Goal: Task Accomplishment & Management: Manage account settings

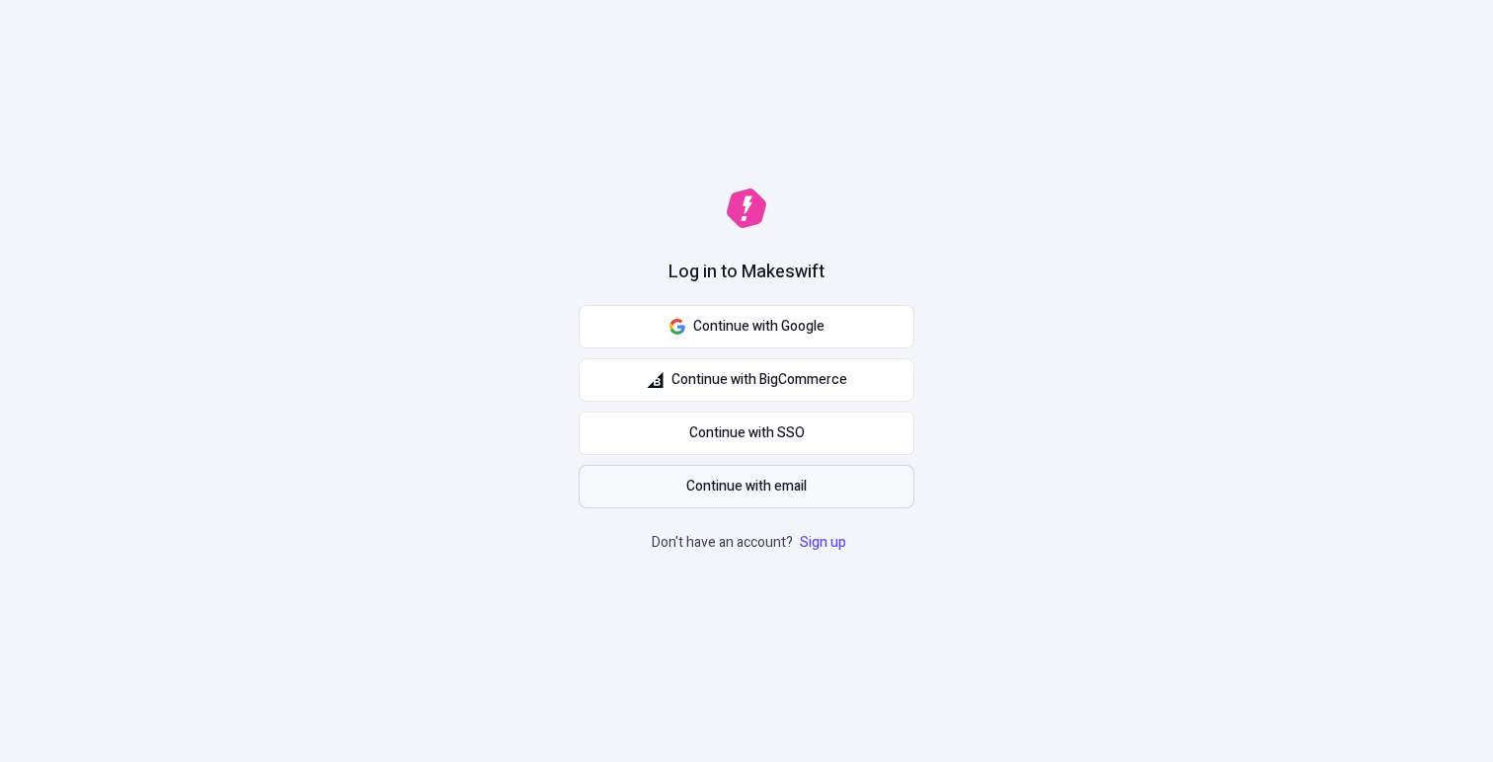
click at [773, 476] on span "Continue with email" at bounding box center [746, 487] width 120 height 22
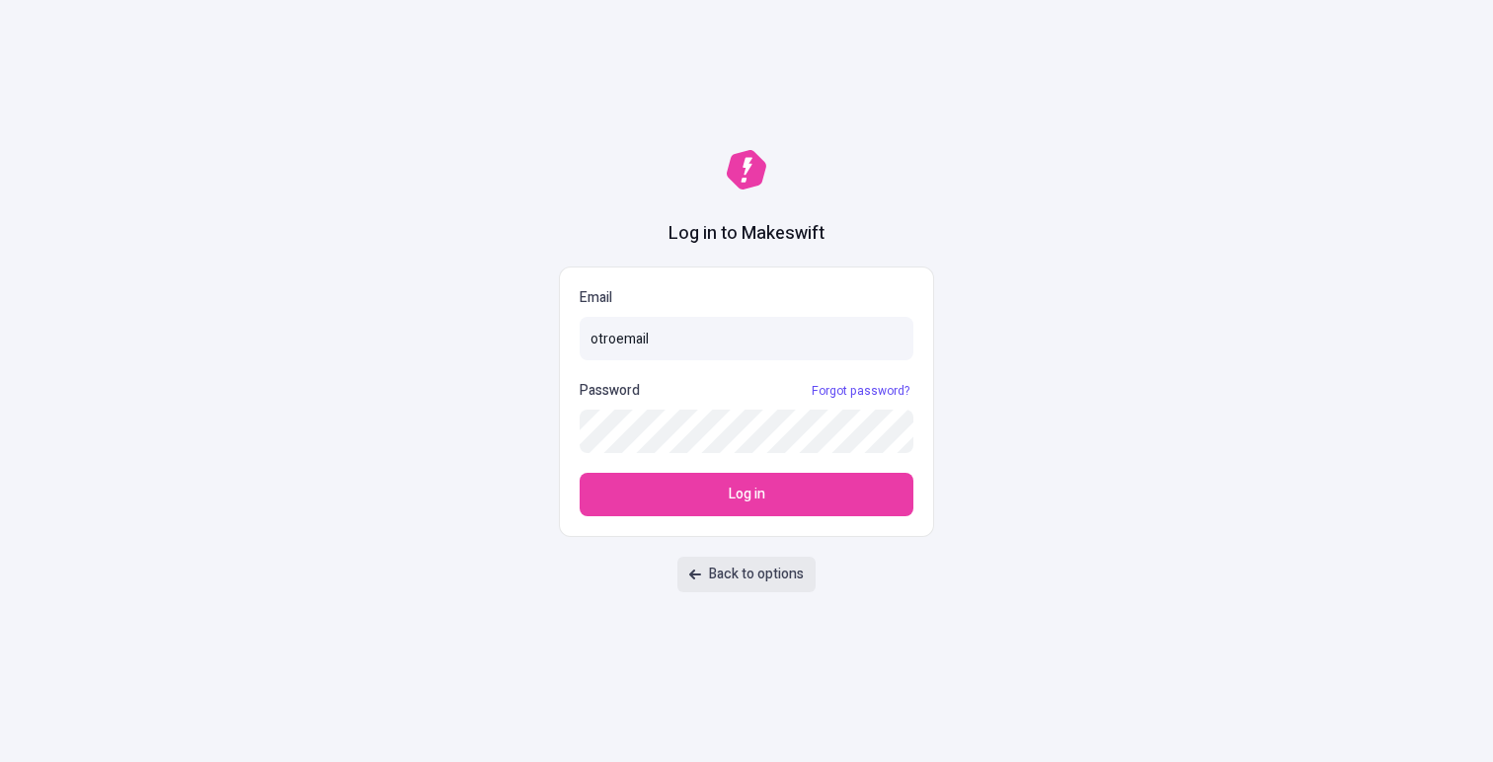
type input "otroemail"
click at [782, 581] on span "Back to options" at bounding box center [756, 575] width 95 height 22
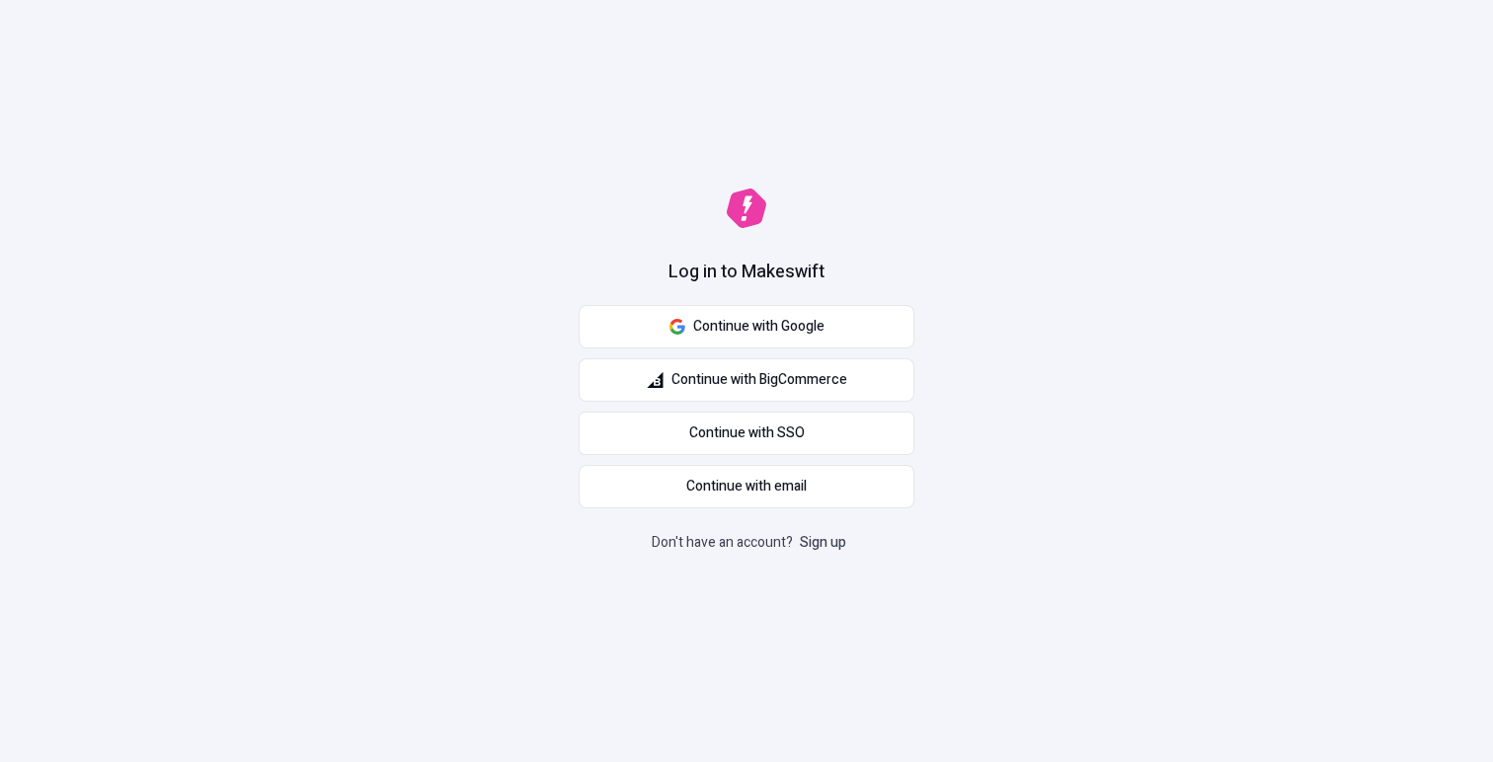
click at [818, 535] on link "Sign up" at bounding box center [823, 542] width 54 height 21
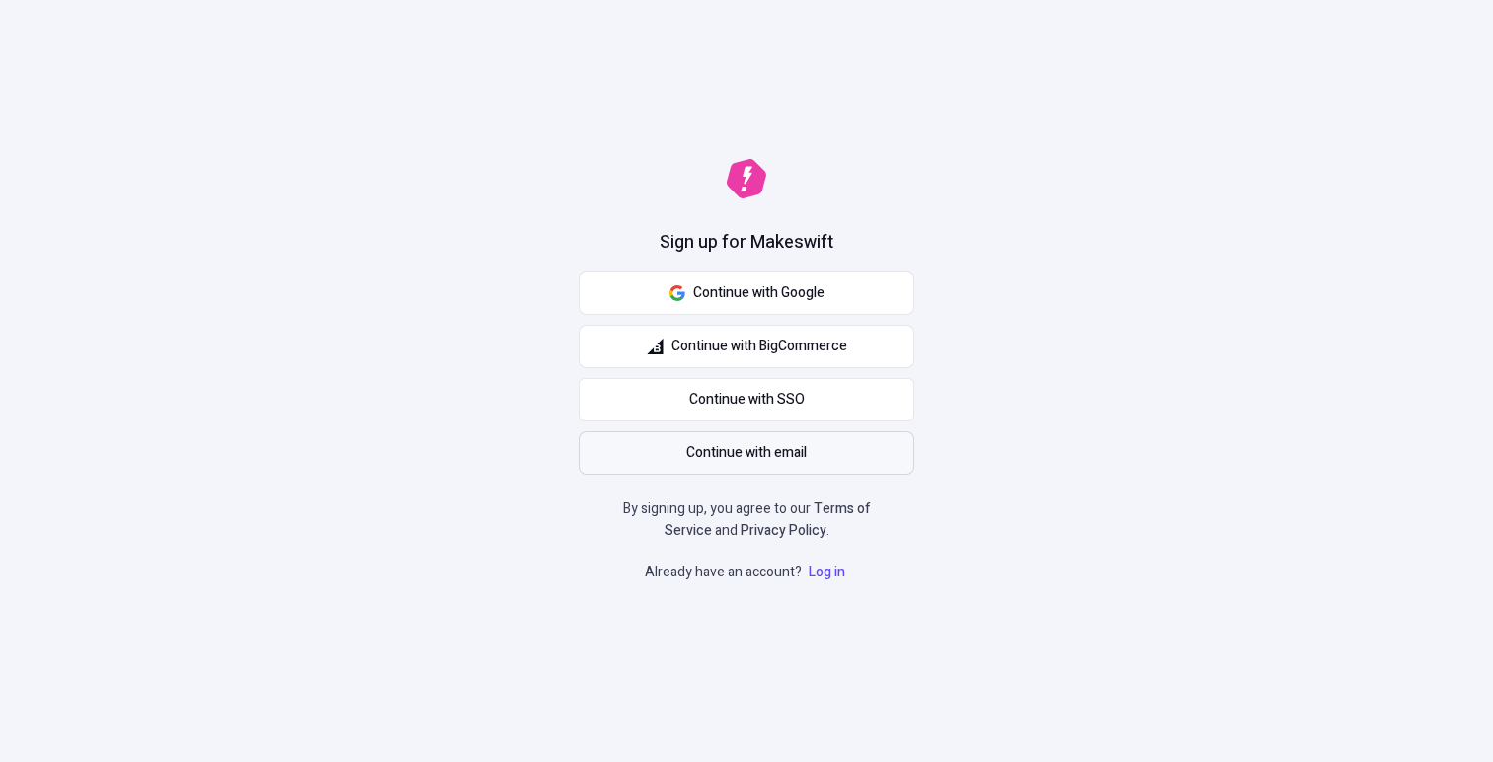
click at [813, 468] on button "Continue with email" at bounding box center [747, 453] width 336 height 43
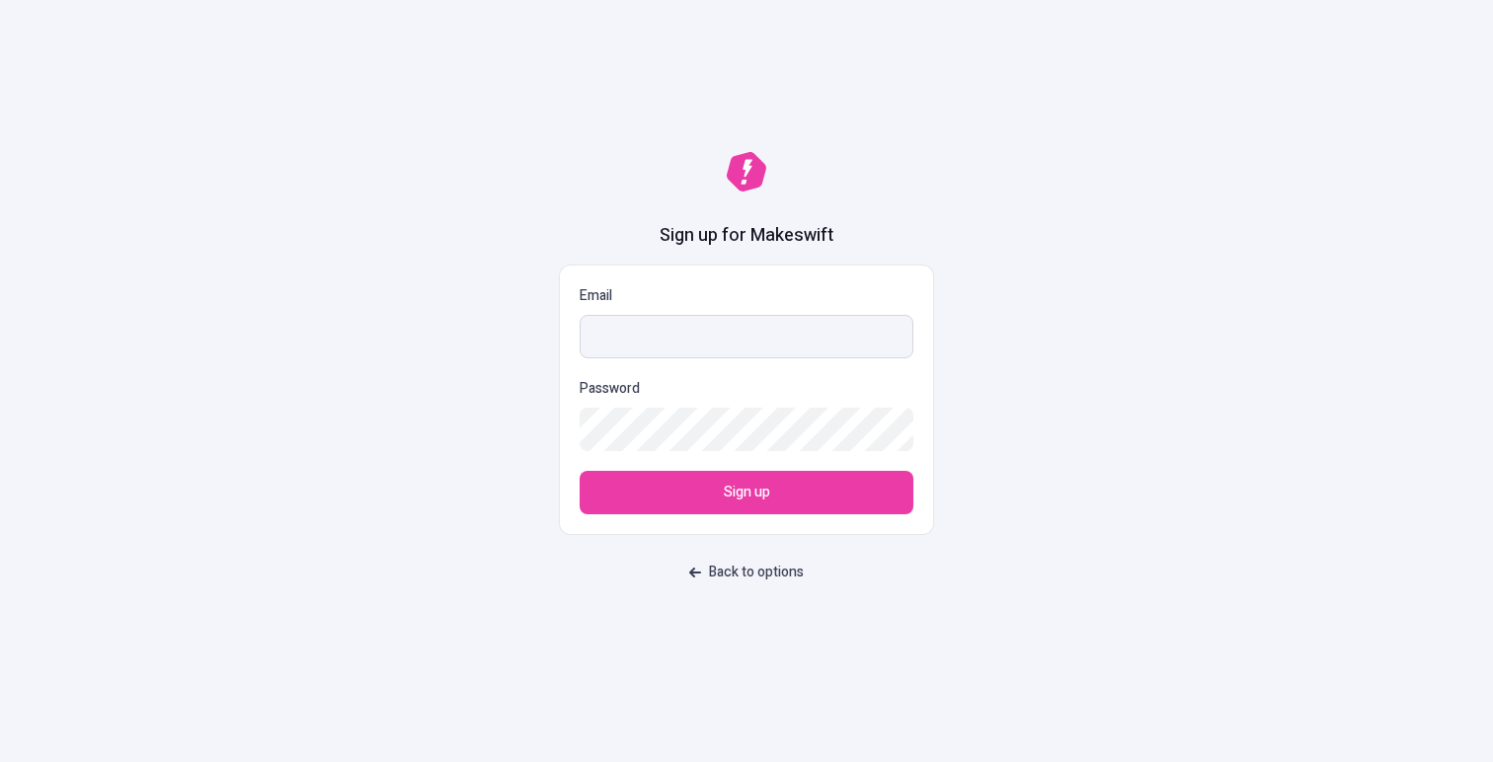
click at [685, 340] on input "Email" at bounding box center [747, 336] width 334 height 43
type input "[EMAIL_ADDRESS][DOMAIN_NAME]"
click at [580, 471] on button "Sign up" at bounding box center [747, 492] width 334 height 43
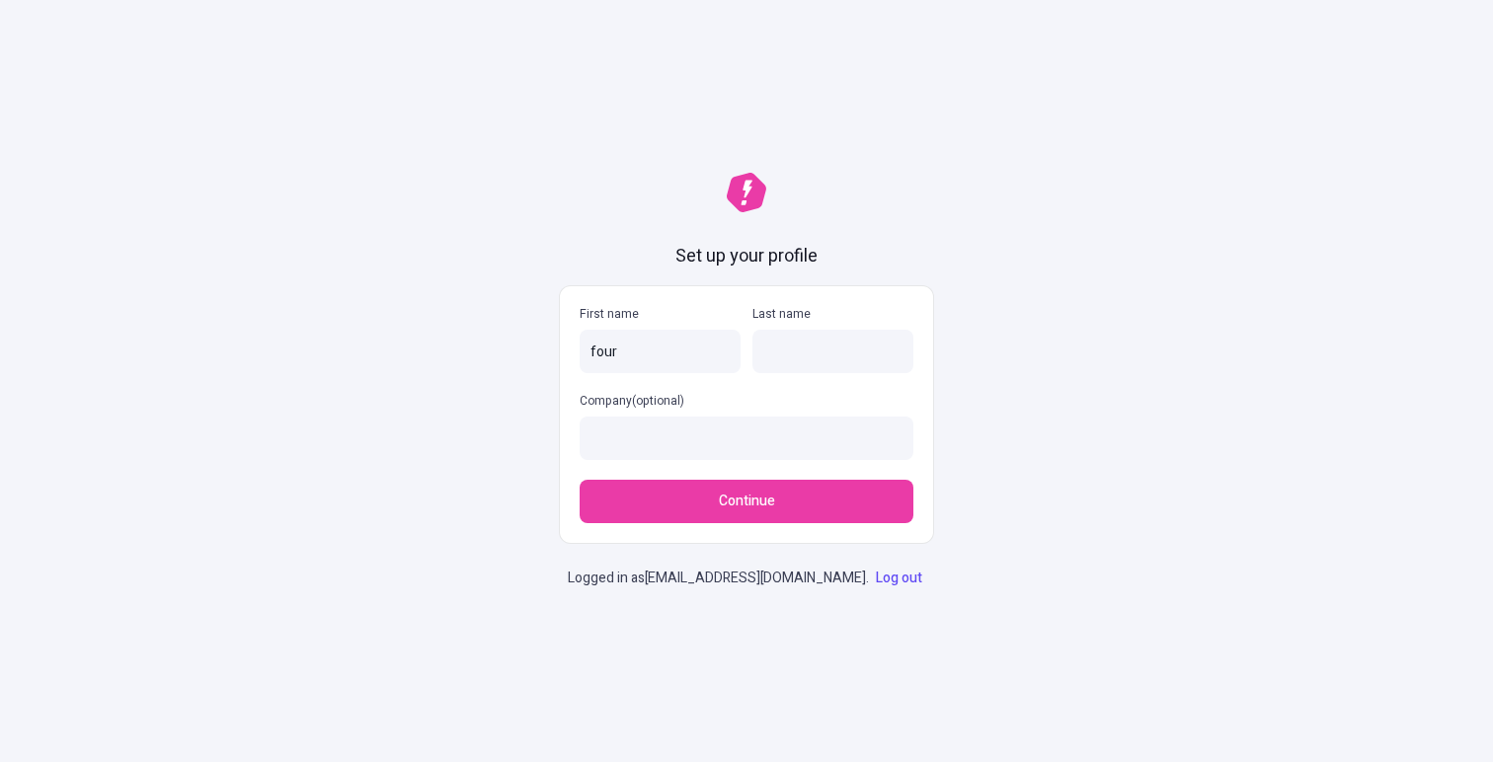
type input "four"
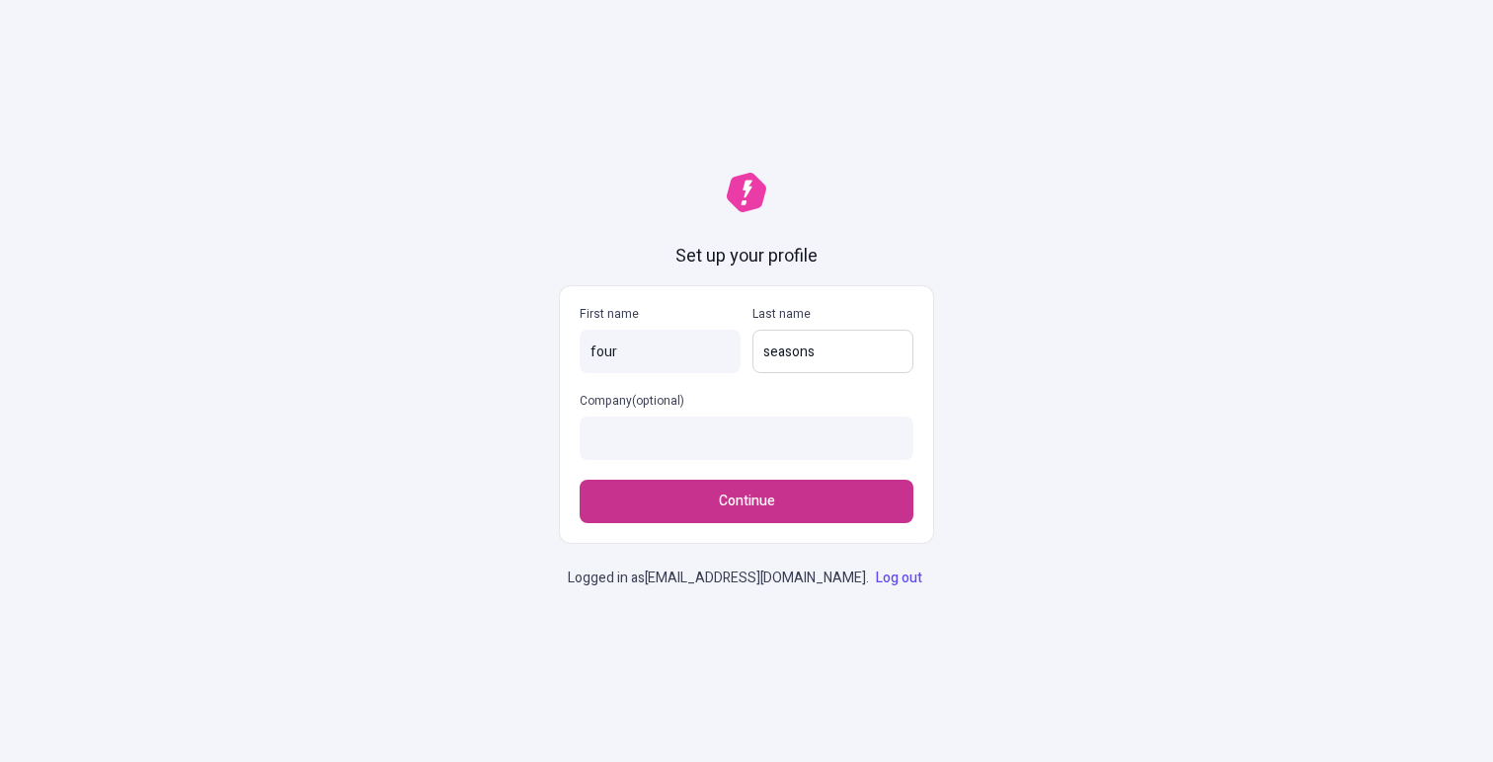
type input "seasons"
click at [667, 498] on button "Continue" at bounding box center [747, 501] width 334 height 43
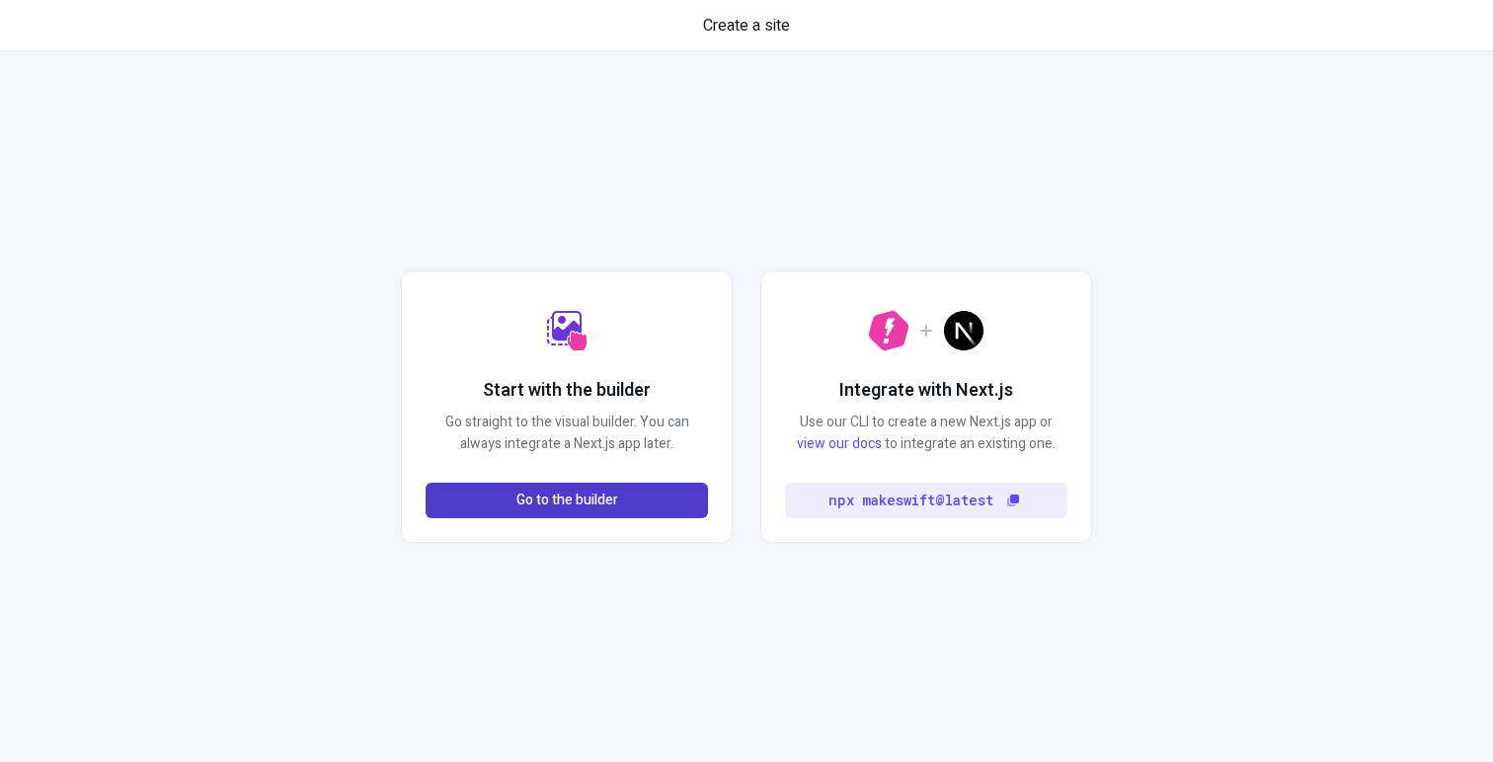
click at [622, 503] on button "Go to the builder" at bounding box center [567, 501] width 282 height 36
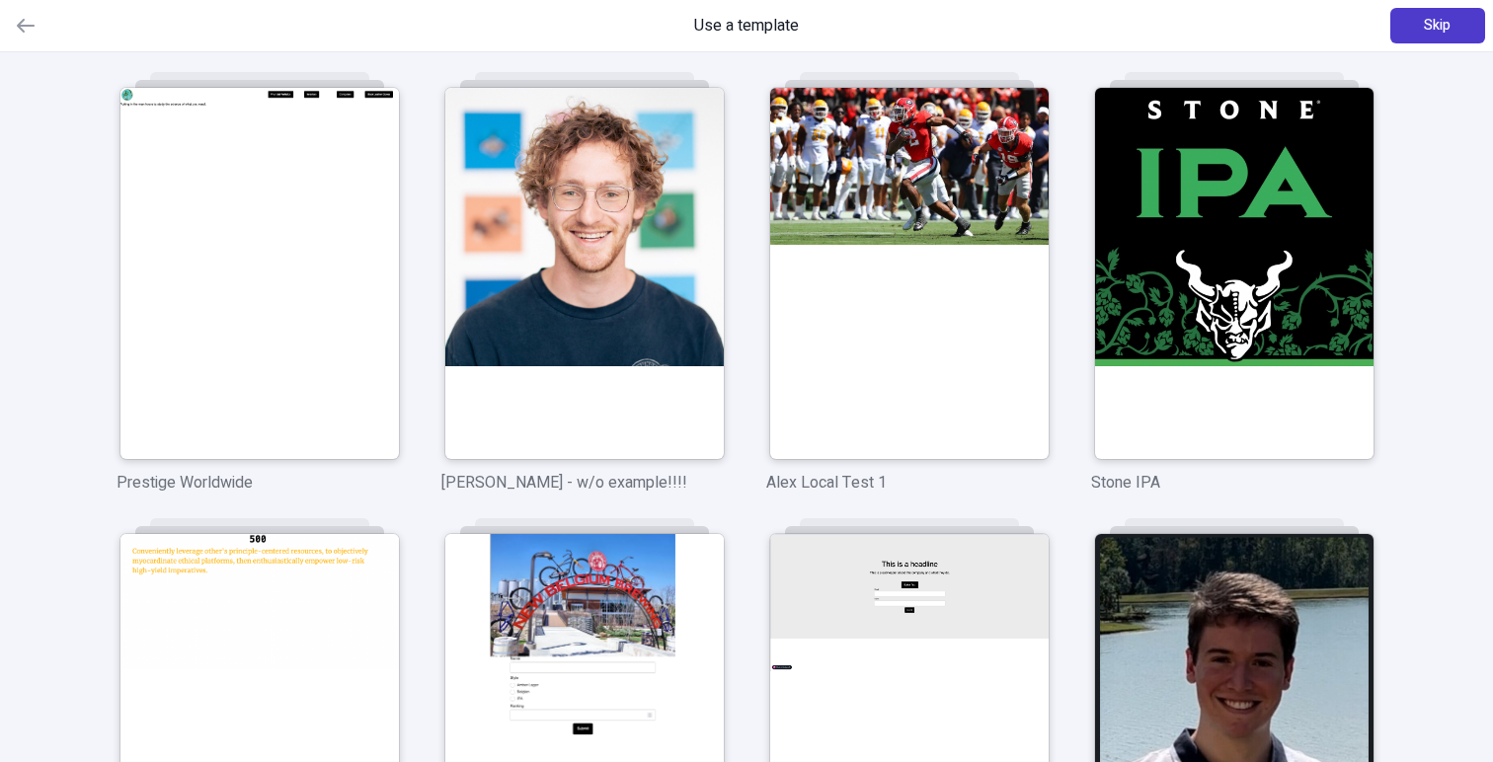
click at [1439, 20] on span "Skip" at bounding box center [1437, 26] width 27 height 22
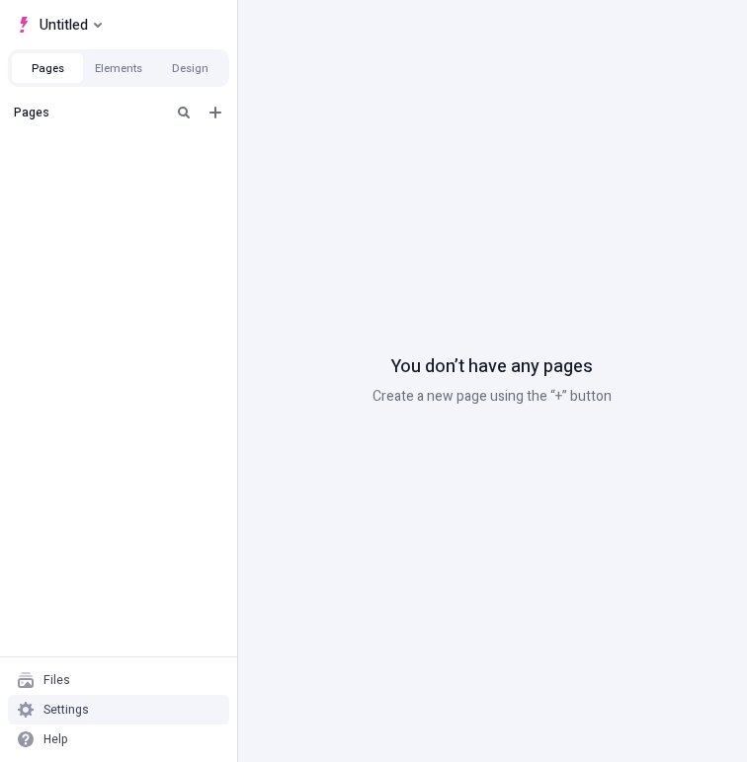
click at [58, 704] on div "Settings" at bounding box center [65, 710] width 45 height 16
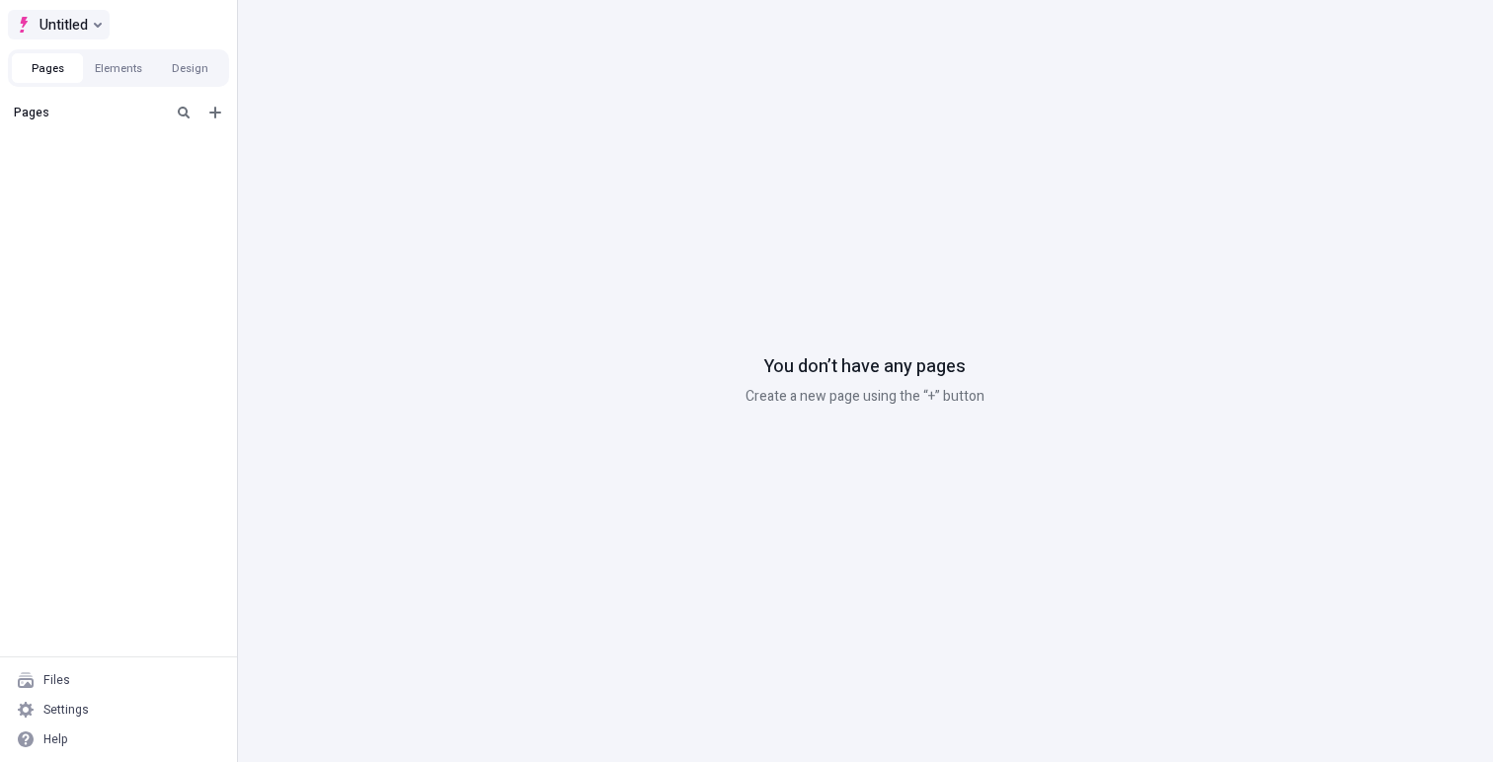
click at [103, 27] on button "Untitled" at bounding box center [59, 25] width 102 height 30
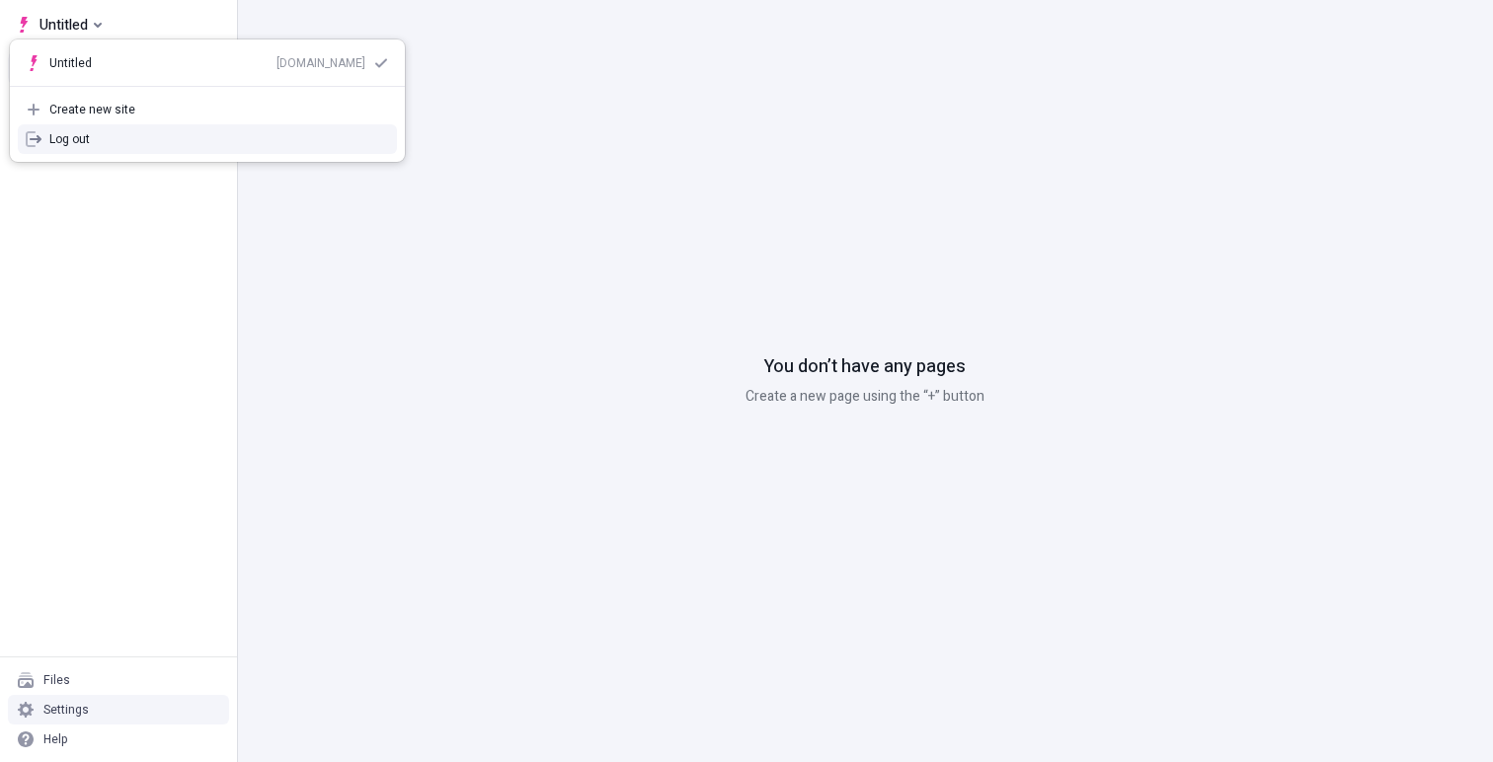
click at [59, 714] on div "Settings" at bounding box center [65, 710] width 45 height 16
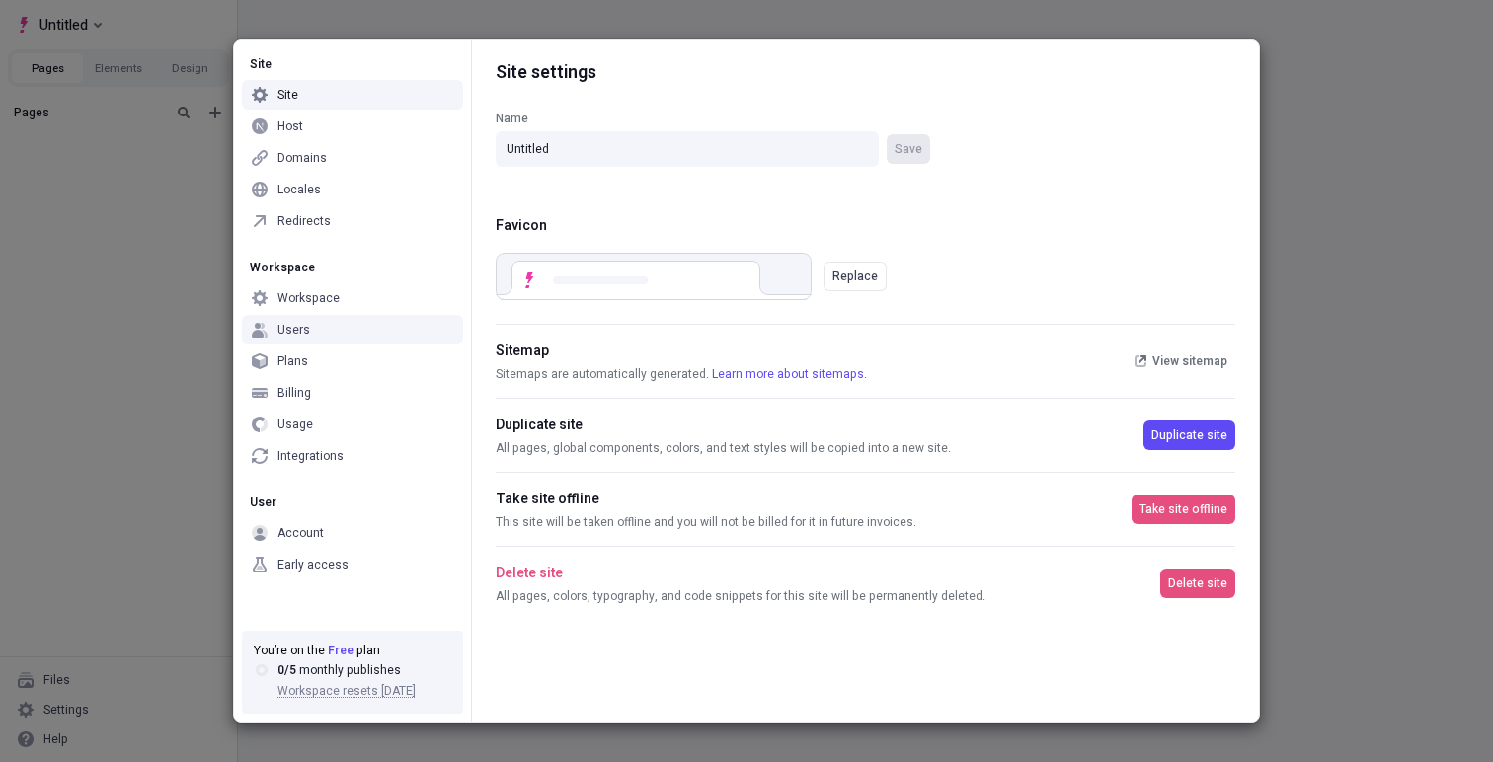
click at [340, 325] on div "Users" at bounding box center [352, 330] width 221 height 30
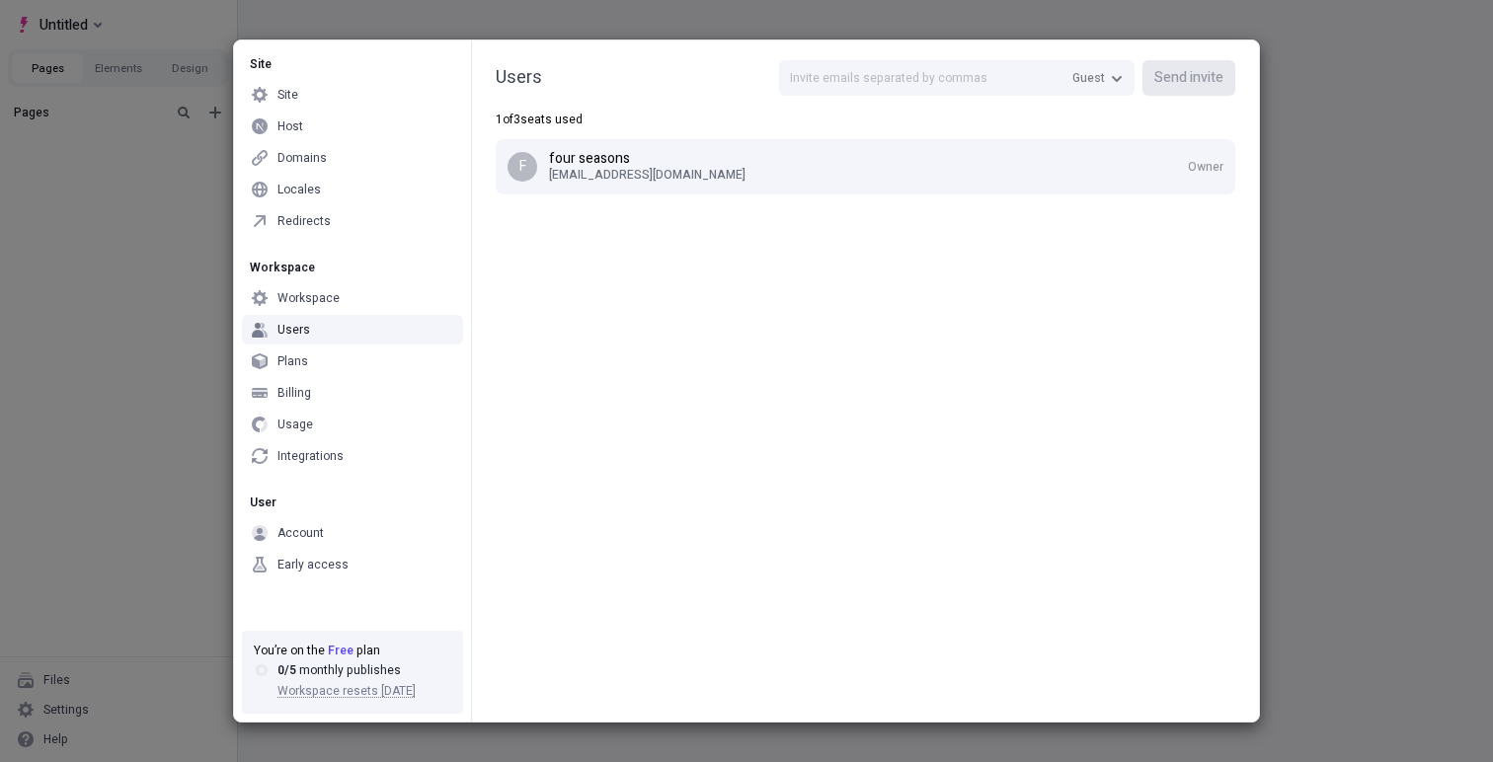
click at [163, 340] on div "Site Site Host Domains Locales Redirects Workspace Workspace Users Plans Billin…" at bounding box center [746, 381] width 1493 height 762
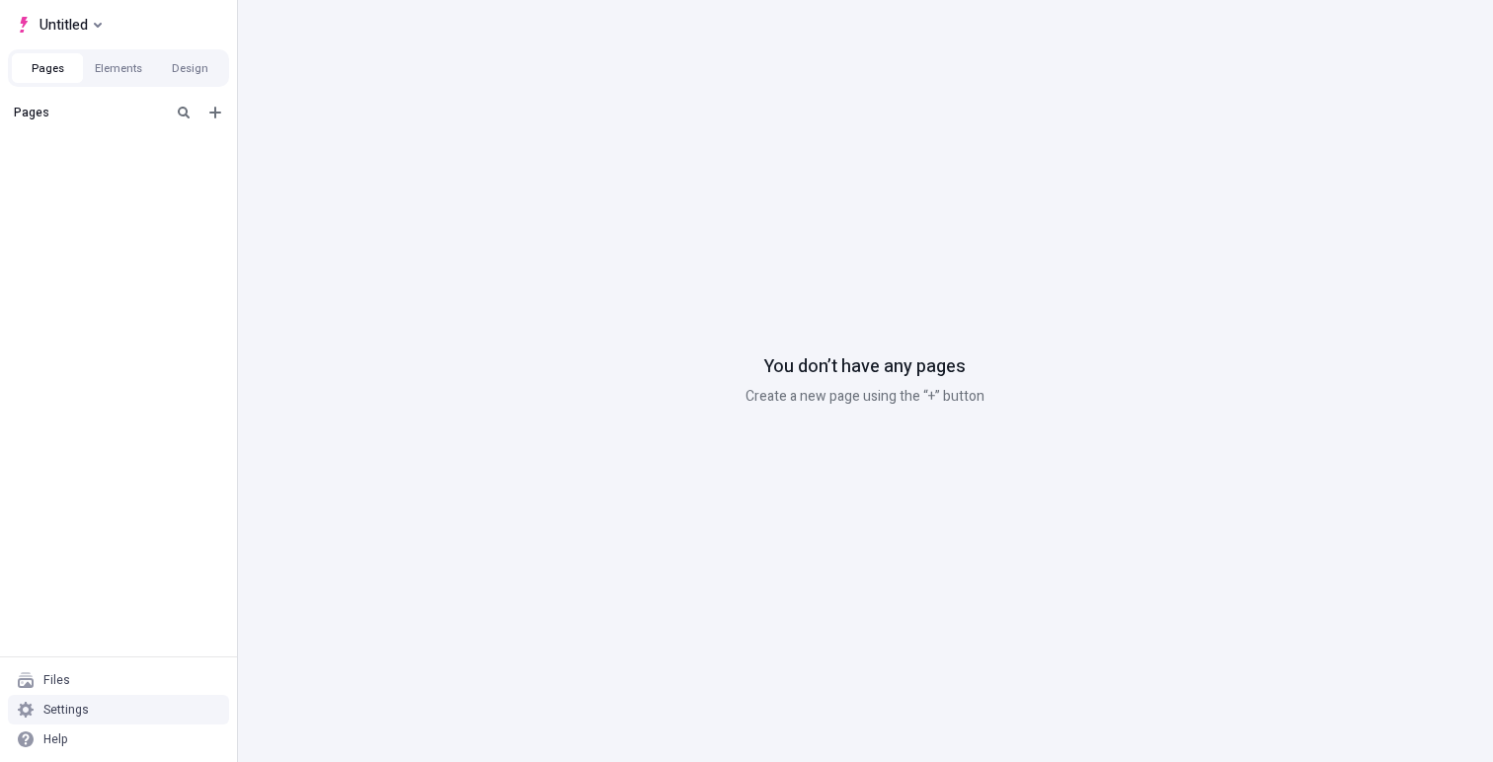
click at [66, 716] on div "Settings" at bounding box center [65, 710] width 45 height 16
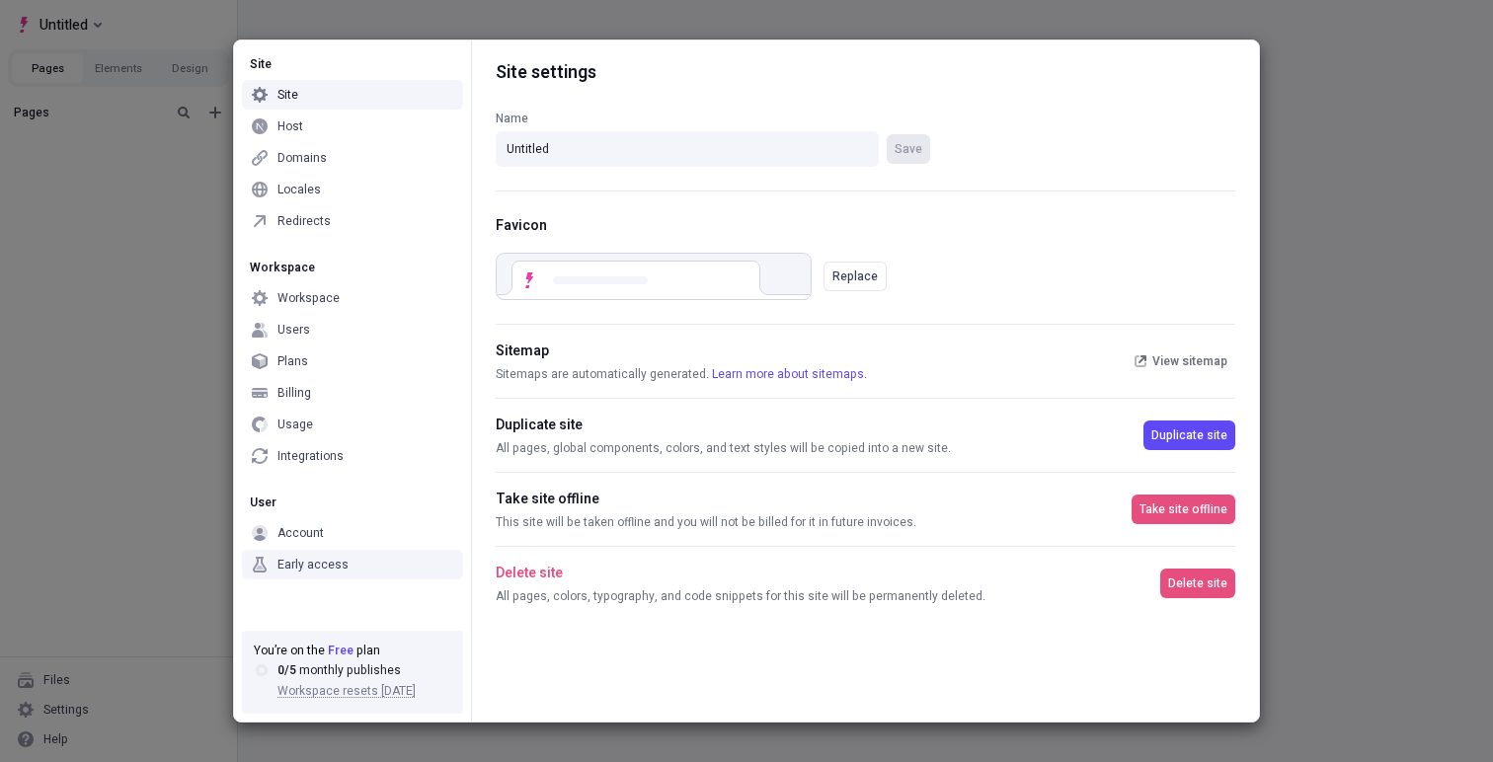
click at [179, 321] on div "Site Site Host Domains Locales Redirects Workspace Workspace Users Plans Billin…" at bounding box center [746, 381] width 1493 height 762
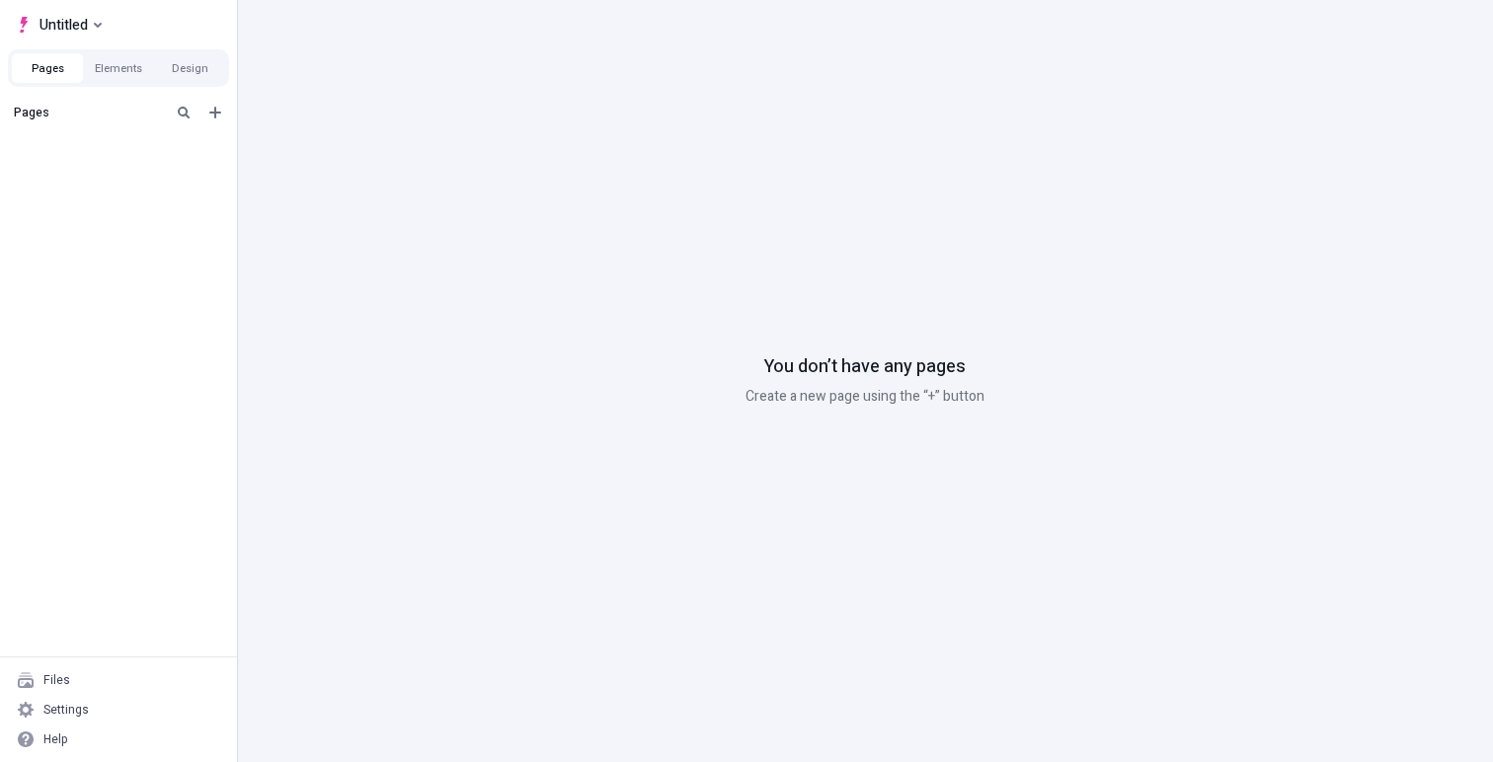
click at [96, 9] on div "Untitled" at bounding box center [118, 20] width 237 height 41
click at [98, 19] on button "Untitled" at bounding box center [59, 25] width 102 height 30
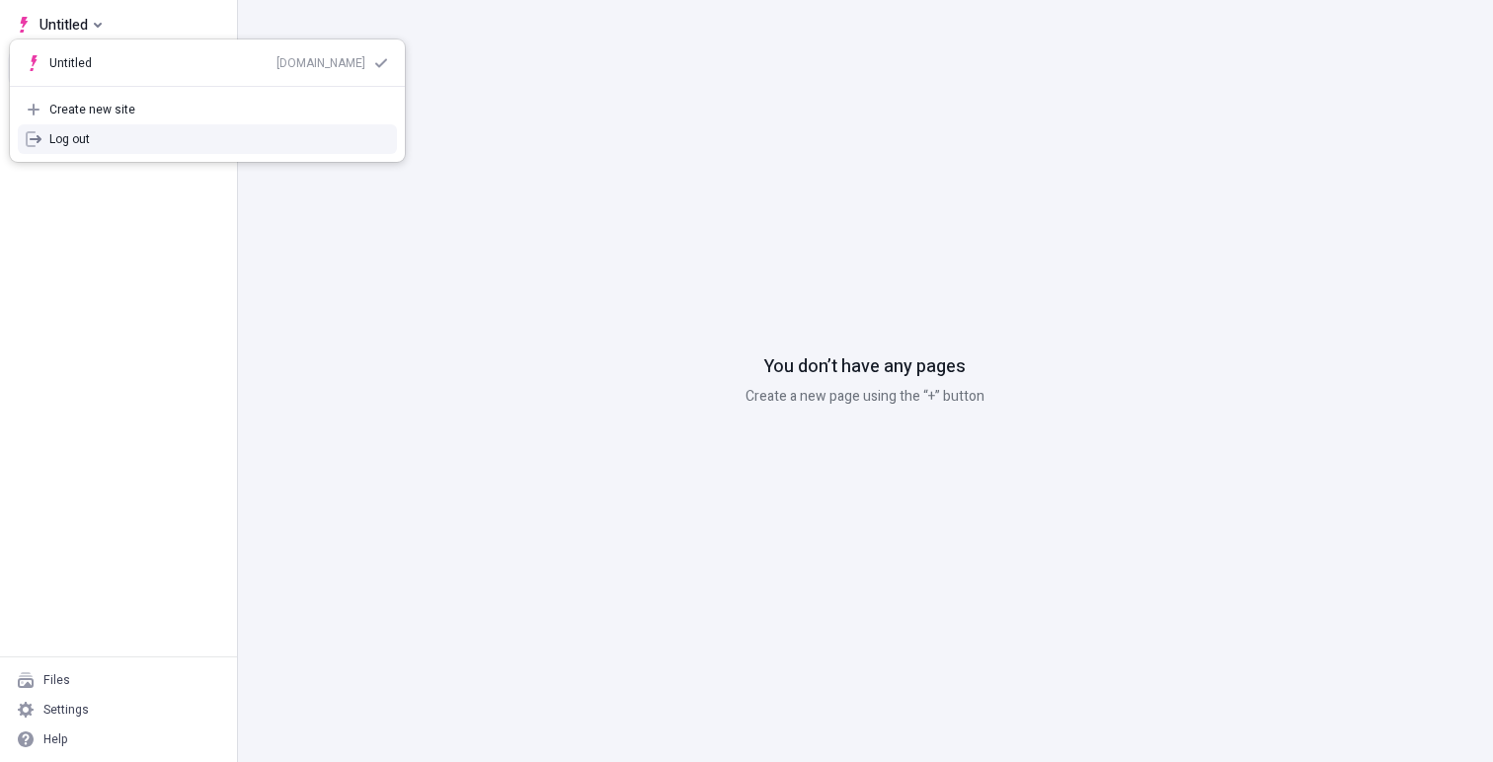
click at [92, 139] on div "Log out" at bounding box center [219, 139] width 340 height 16
